Goal: Task Accomplishment & Management: Manage account settings

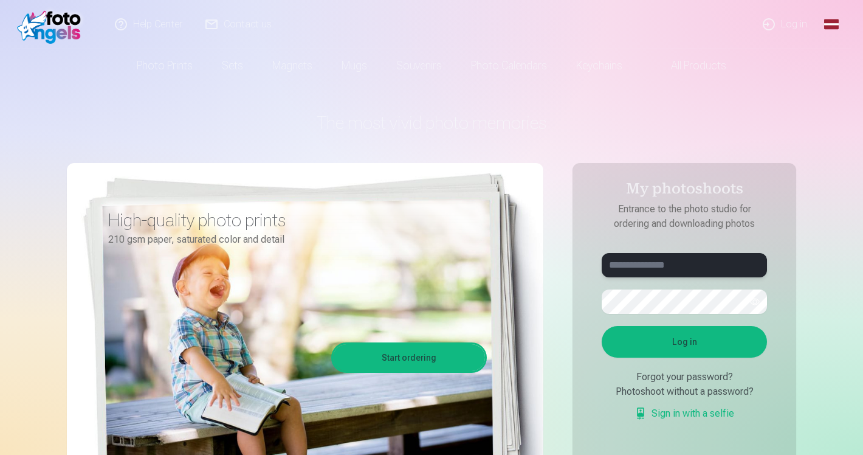
click at [695, 268] on input "text" at bounding box center [684, 265] width 165 height 24
type input "**********"
click at [677, 342] on font "Log in" at bounding box center [685, 342] width 25 height 10
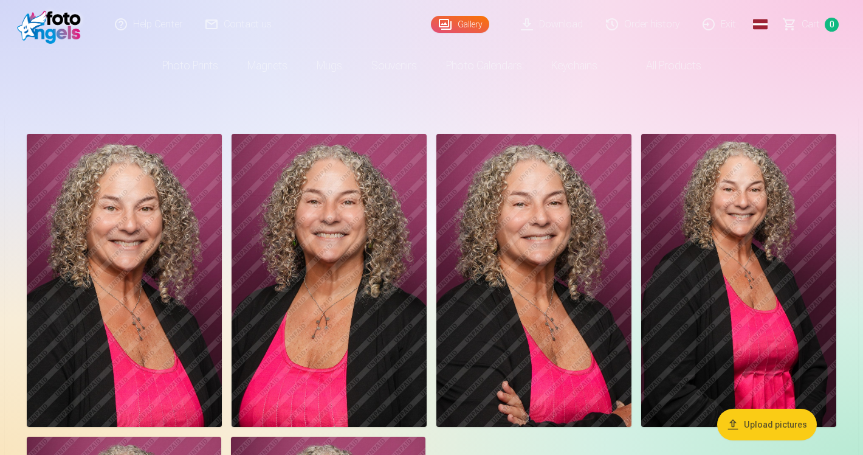
click at [0, 454] on nordpass-portal at bounding box center [0, 455] width 0 height 0
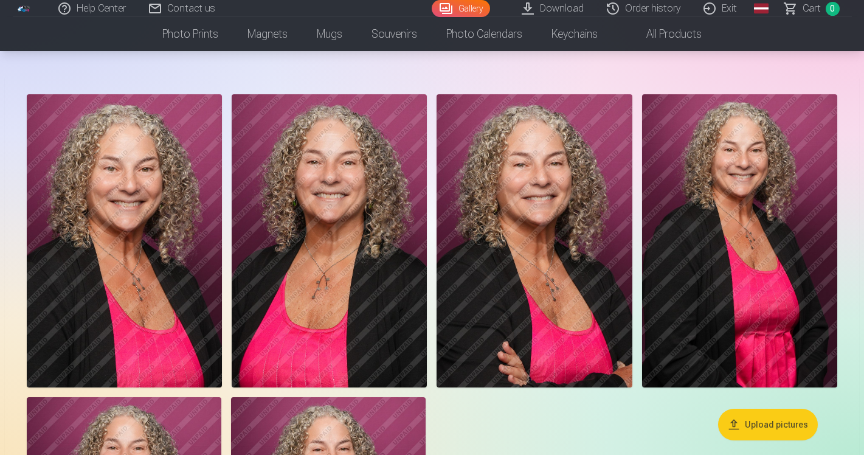
scroll to position [38, 0]
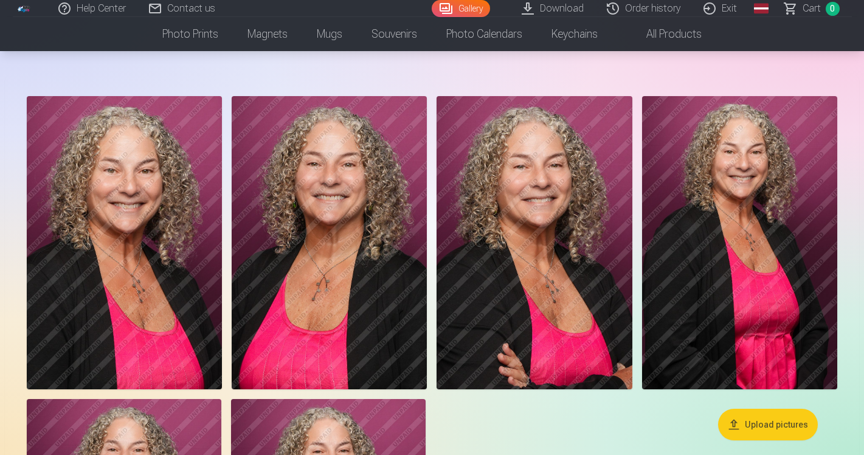
click at [728, 3] on font "Exit" at bounding box center [729, 8] width 15 height 12
